Goal: Transaction & Acquisition: Purchase product/service

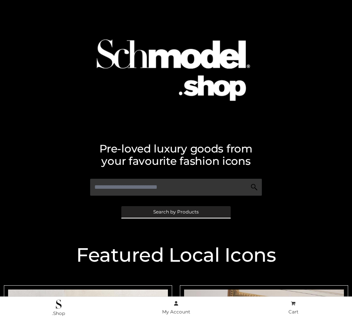
click at [176, 211] on span "Search by Products" at bounding box center [175, 211] width 45 height 5
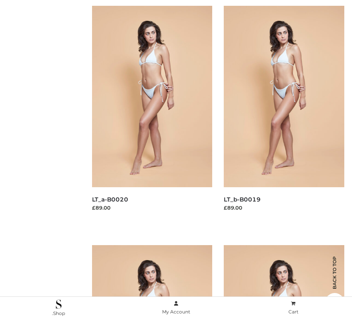
scroll to position [111, 0]
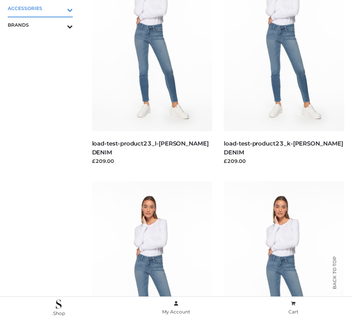
click at [59, 8] on icon "Toggle Submenu" at bounding box center [30, 9] width 86 height 9
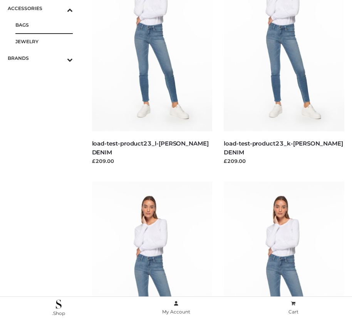
click at [44, 25] on span "BAGS" at bounding box center [43, 24] width 57 height 9
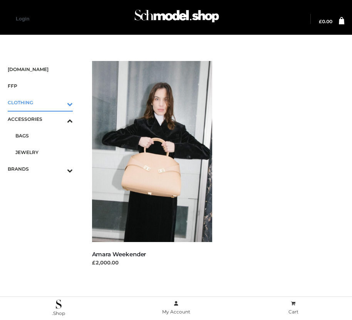
click at [59, 102] on icon "Toggle Submenu" at bounding box center [30, 103] width 86 height 9
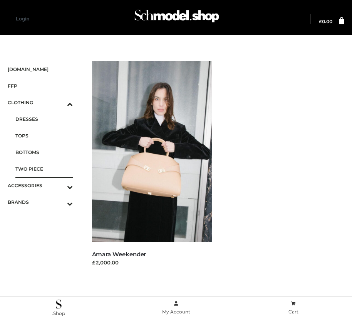
click at [44, 168] on span "TWO PIECE" at bounding box center [43, 168] width 57 height 9
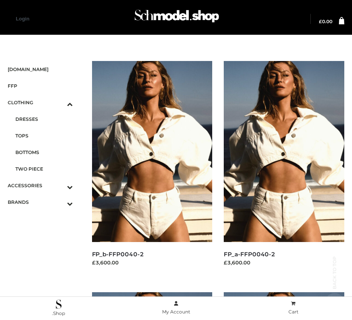
scroll to position [881, 0]
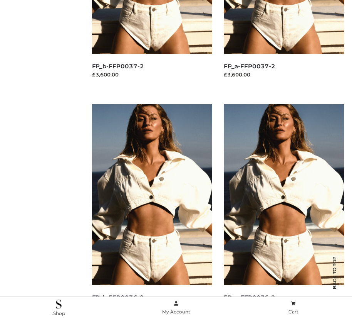
click at [152, 212] on img at bounding box center [152, 194] width 121 height 181
